Goal: Task Accomplishment & Management: Complete application form

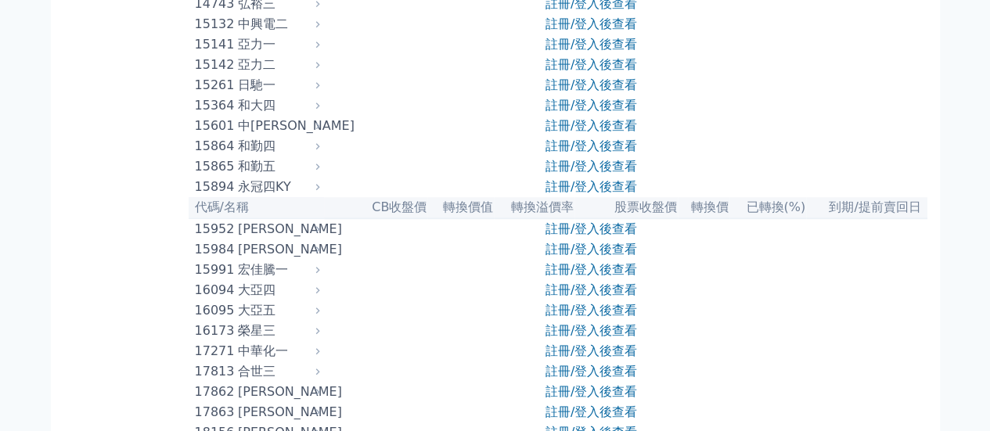
scroll to position [626, 0]
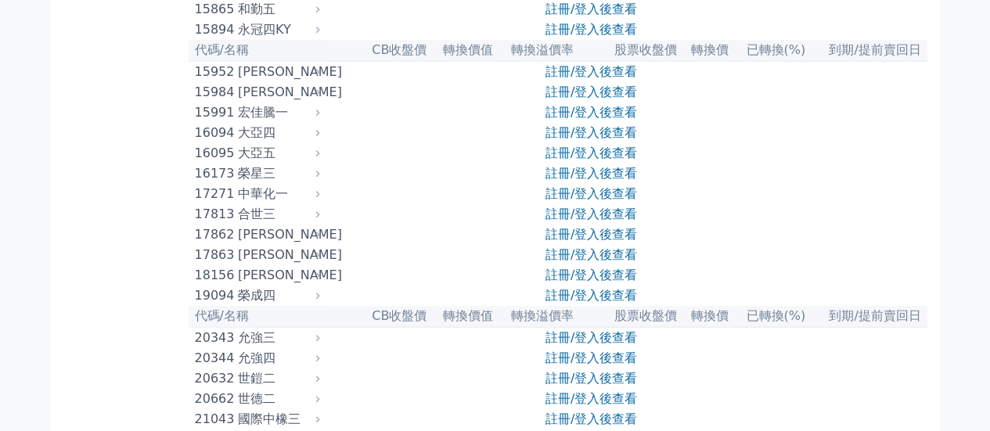
click at [574, 140] on link "註冊/登入後查看" at bounding box center [591, 132] width 92 height 15
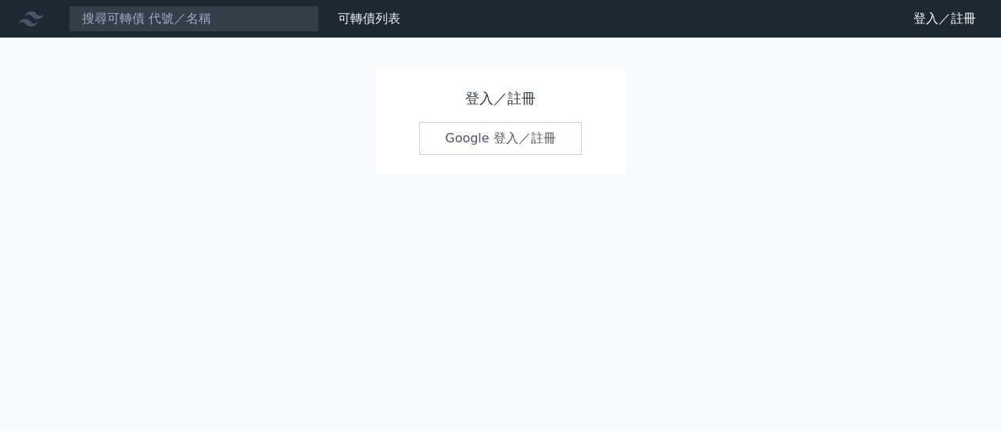
click at [571, 127] on link "Google 登入／註冊" at bounding box center [500, 138] width 163 height 33
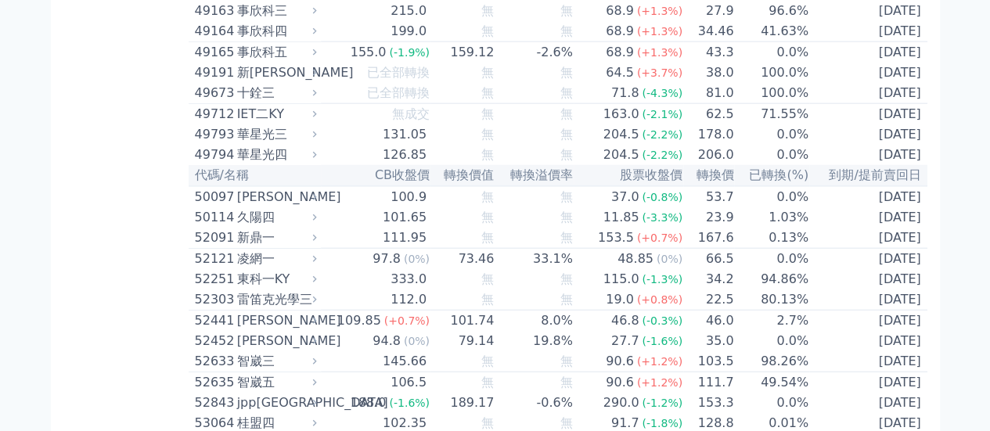
scroll to position [4772, 0]
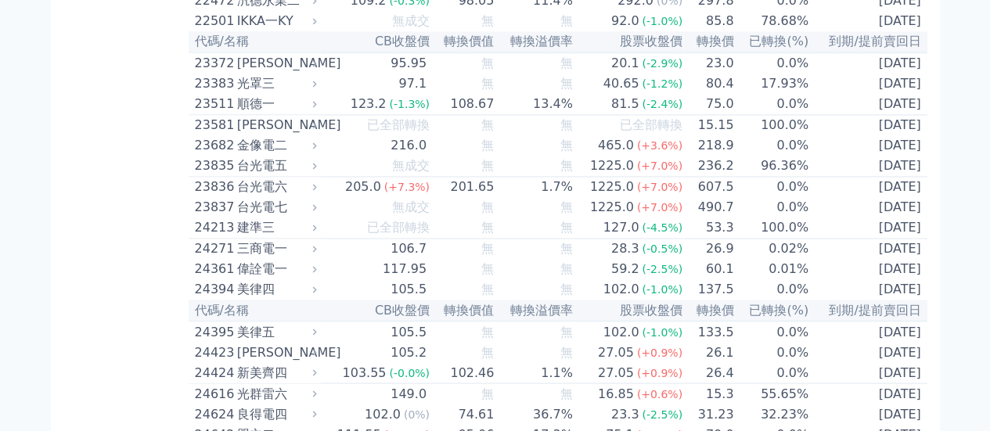
scroll to position [1330, 0]
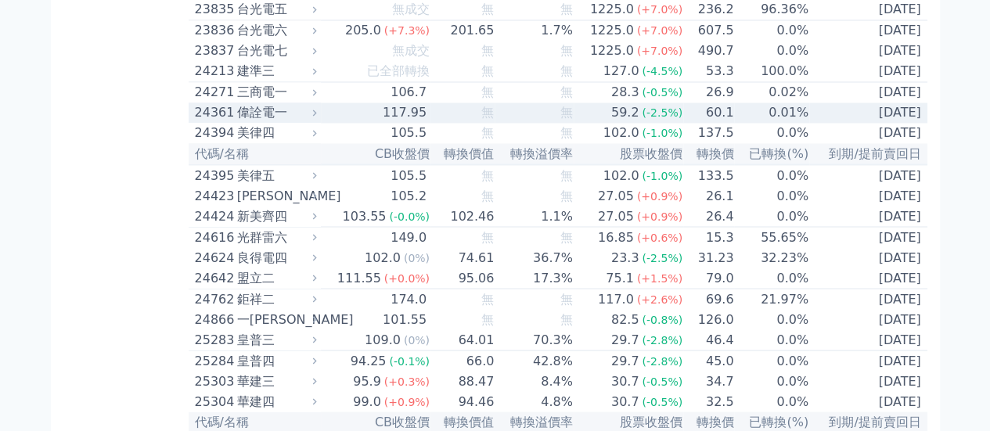
click at [885, 123] on td "[DATE]" at bounding box center [868, 112] width 118 height 20
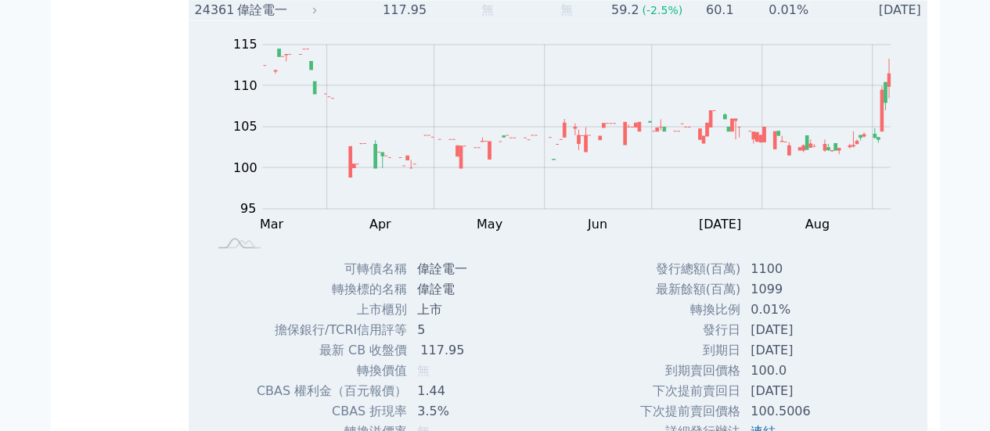
scroll to position [1408, 0]
